Goal: Navigation & Orientation: Find specific page/section

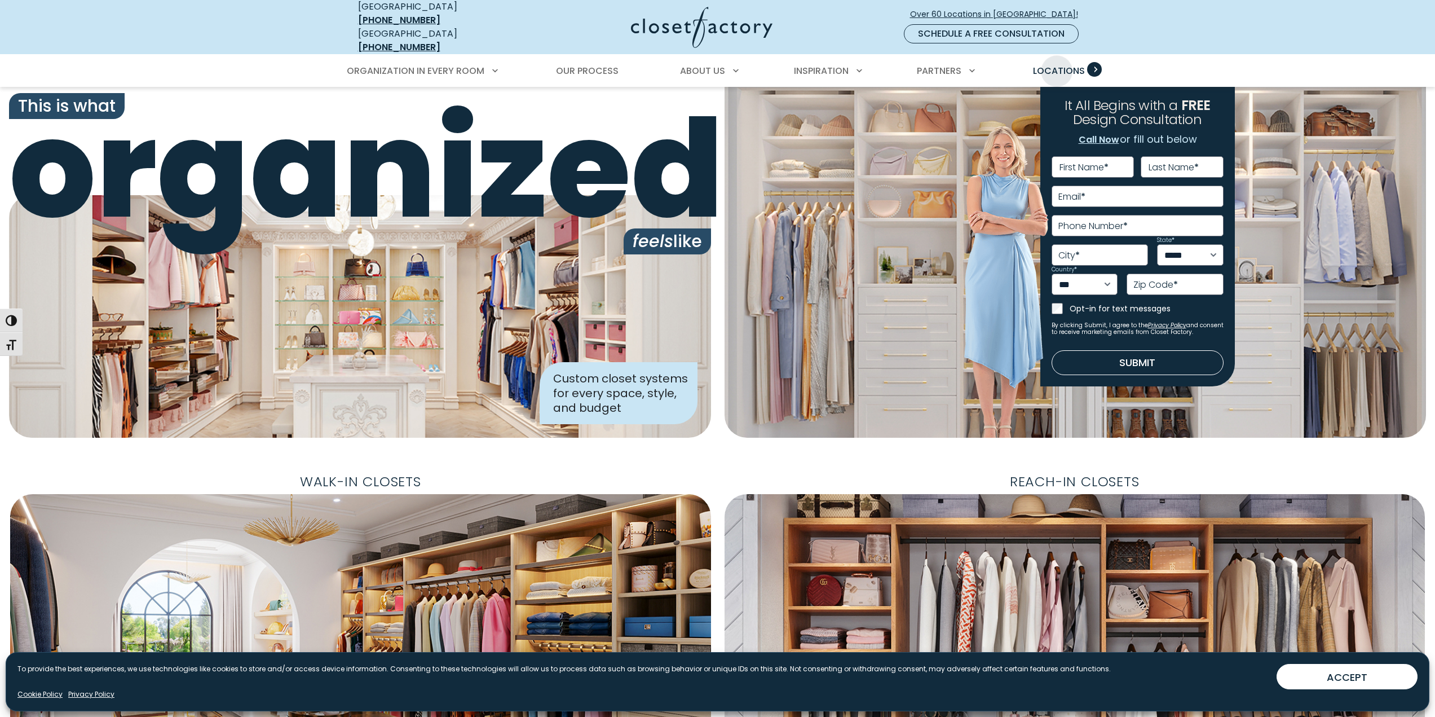
click at [1057, 64] on span "Locations" at bounding box center [1059, 70] width 52 height 13
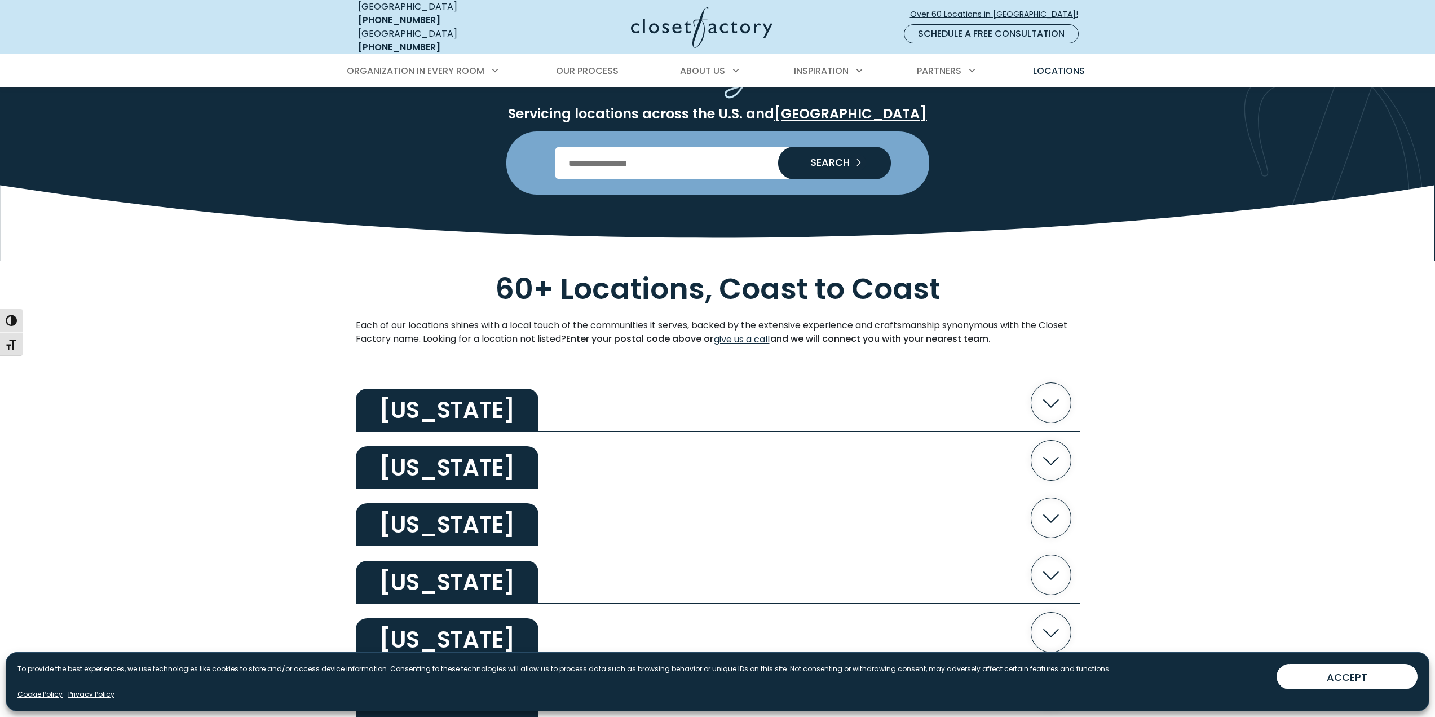
scroll to position [113, 0]
